Goal: Information Seeking & Learning: Learn about a topic

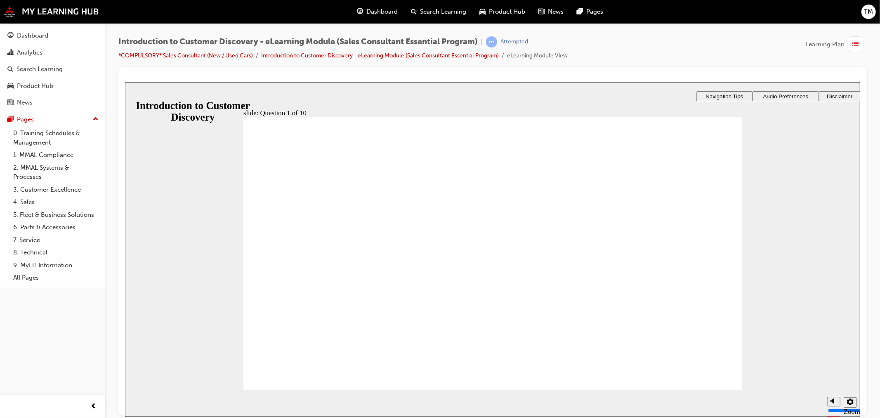
drag, startPoint x: 485, startPoint y: 355, endPoint x: 237, endPoint y: 201, distance: 291.5
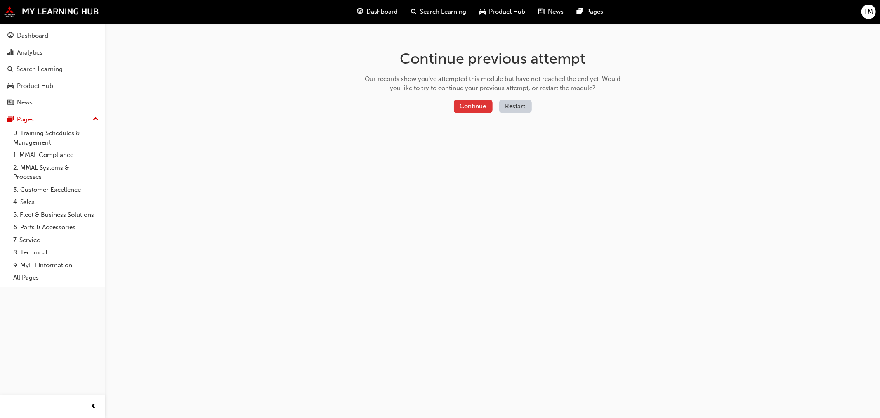
click at [465, 102] on button "Continue" at bounding box center [473, 106] width 39 height 14
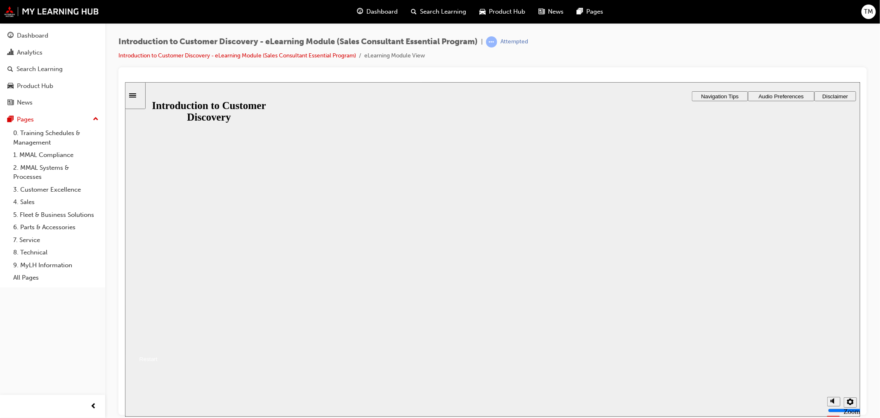
drag, startPoint x: 502, startPoint y: 277, endPoint x: 501, endPoint y: 273, distance: 4.6
click at [157, 343] on button "Resume" at bounding box center [141, 348] width 33 height 11
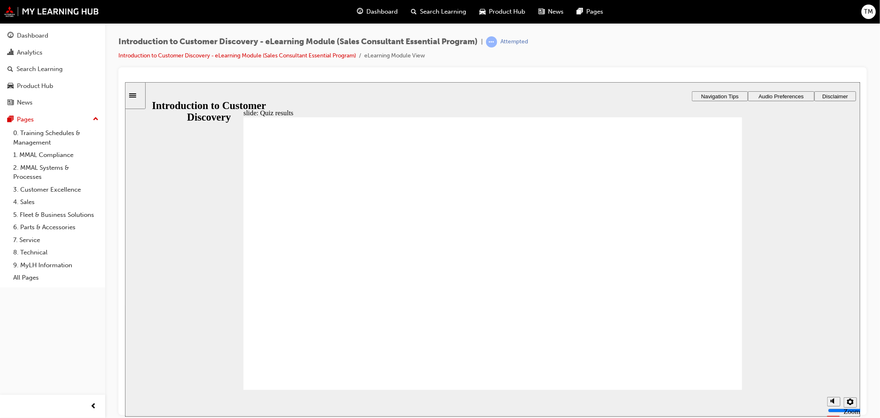
radio input "true"
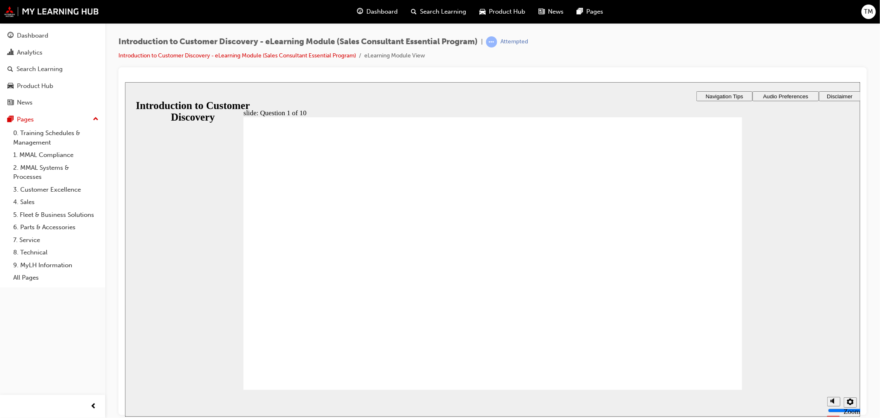
radio input "true"
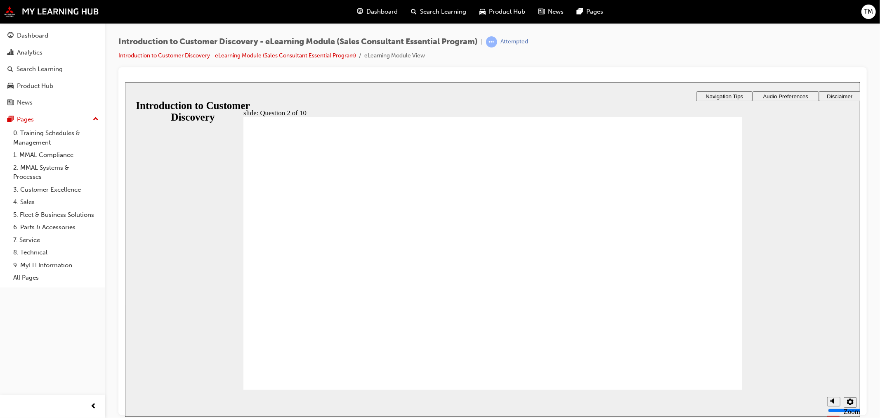
drag, startPoint x: 487, startPoint y: 335, endPoint x: 518, endPoint y: 343, distance: 31.5
checkbox input "true"
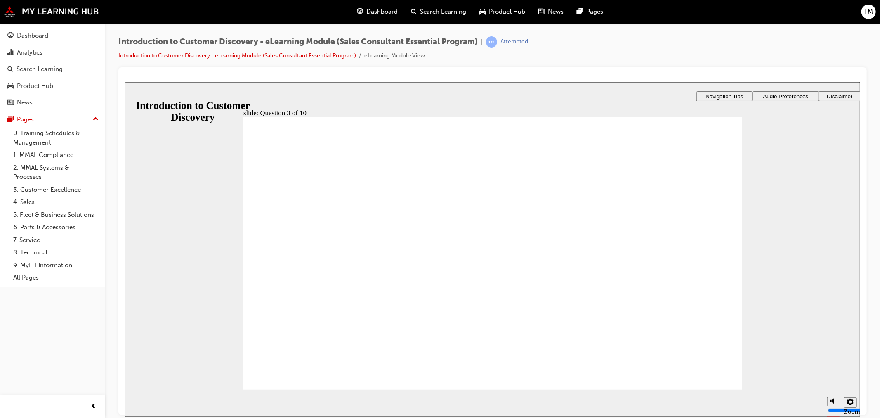
radio input "true"
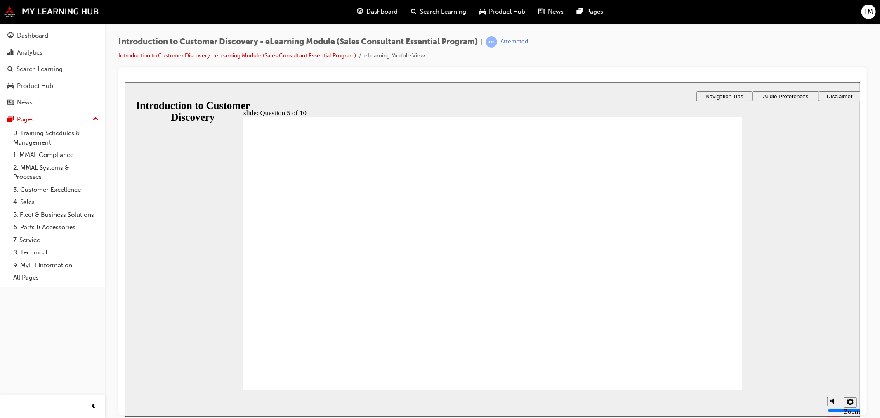
radio input "true"
drag, startPoint x: 307, startPoint y: 380, endPoint x: 314, endPoint y: 370, distance: 11.8
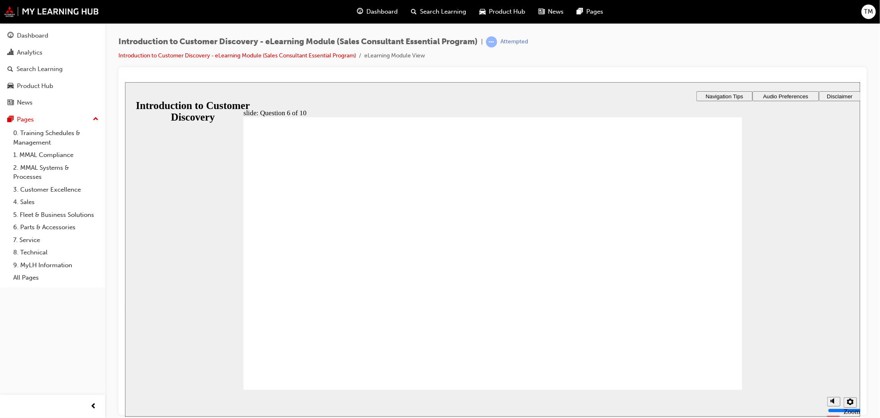
checkbox input "true"
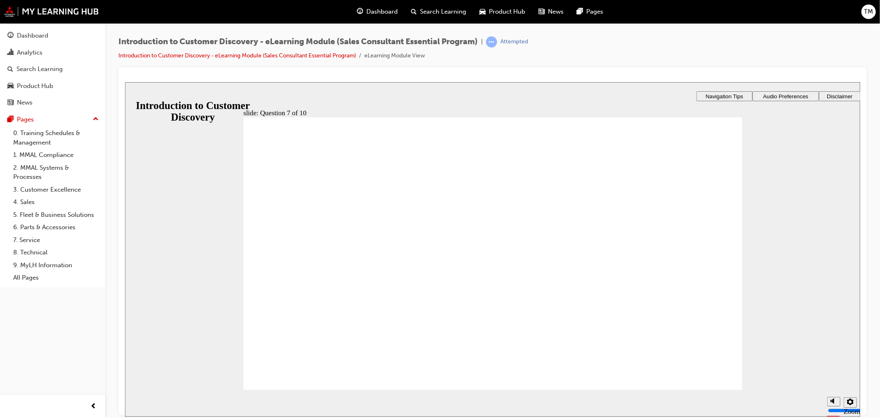
radio input "true"
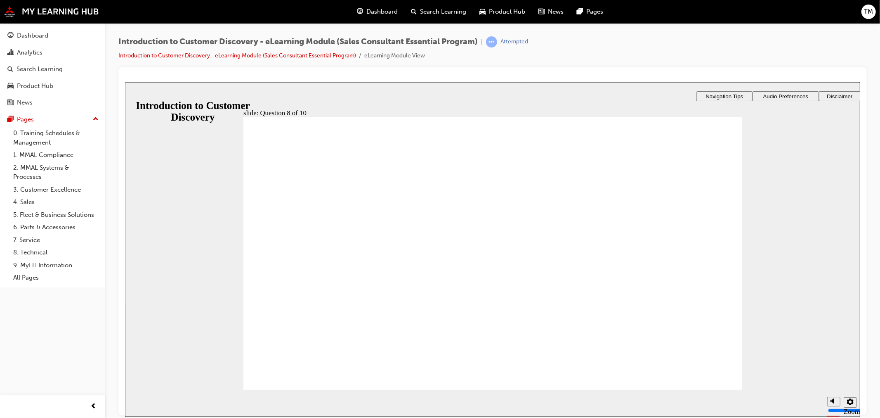
checkbox input "true"
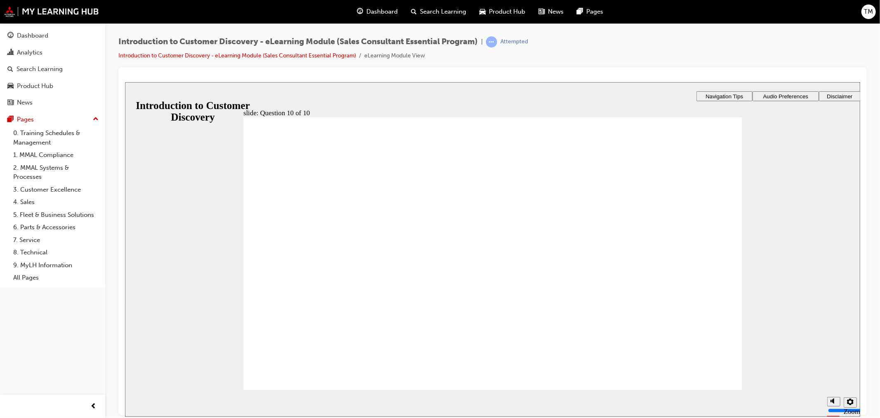
radio input "true"
